Goal: Information Seeking & Learning: Learn about a topic

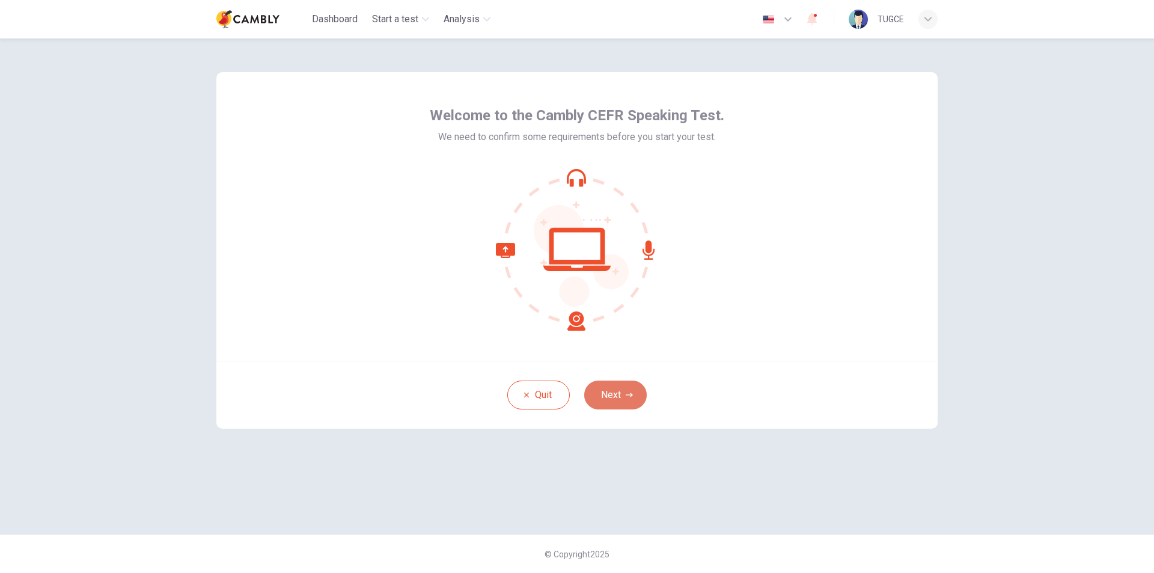
click at [620, 406] on button "Next" at bounding box center [615, 395] width 63 height 29
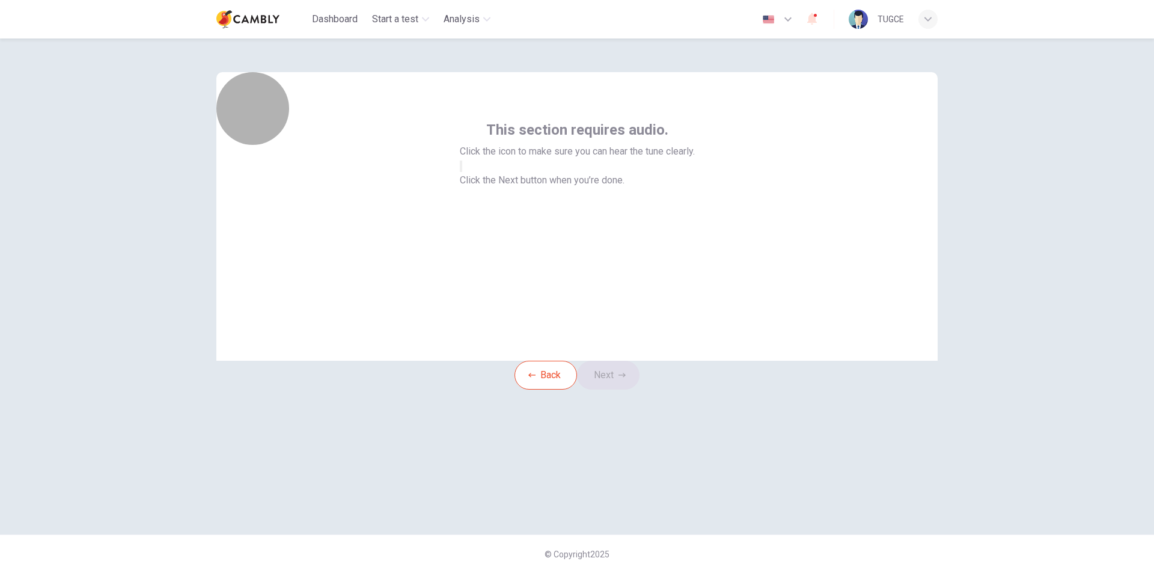
click at [462, 172] on button "button" at bounding box center [461, 165] width 2 height 11
click at [616, 390] on button "Next" at bounding box center [608, 375] width 63 height 29
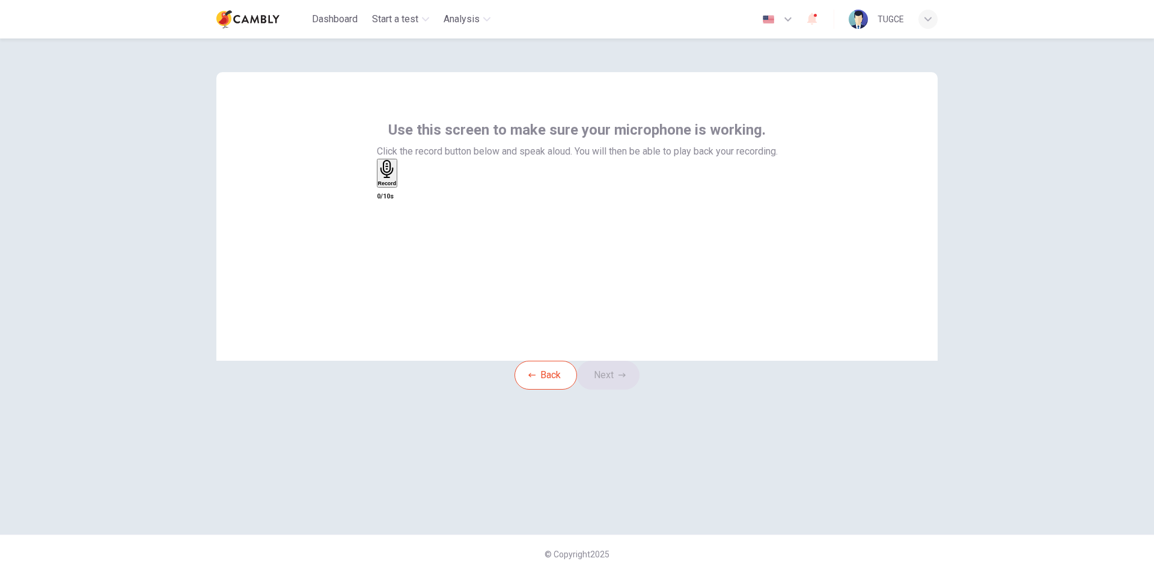
click at [397, 179] on icon "button" at bounding box center [387, 169] width 19 height 19
click at [390, 237] on icon "button" at bounding box center [384, 243] width 12 height 12
click at [401, 185] on icon "button" at bounding box center [401, 185] width 0 height 0
click at [622, 390] on button "Next" at bounding box center [608, 375] width 63 height 29
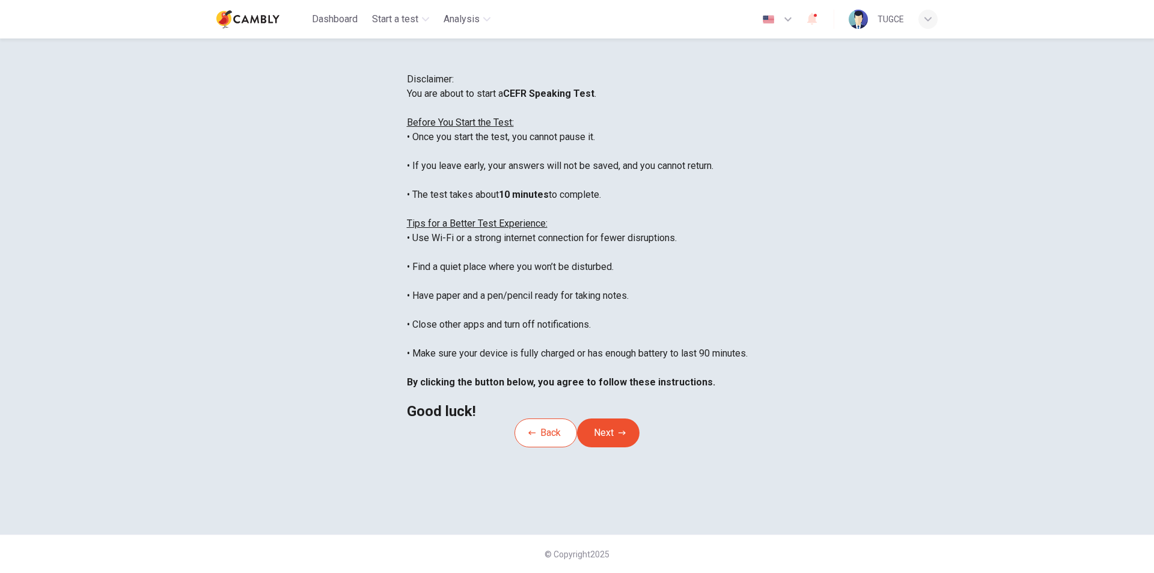
scroll to position [60, 0]
